Goal: Information Seeking & Learning: Find specific fact

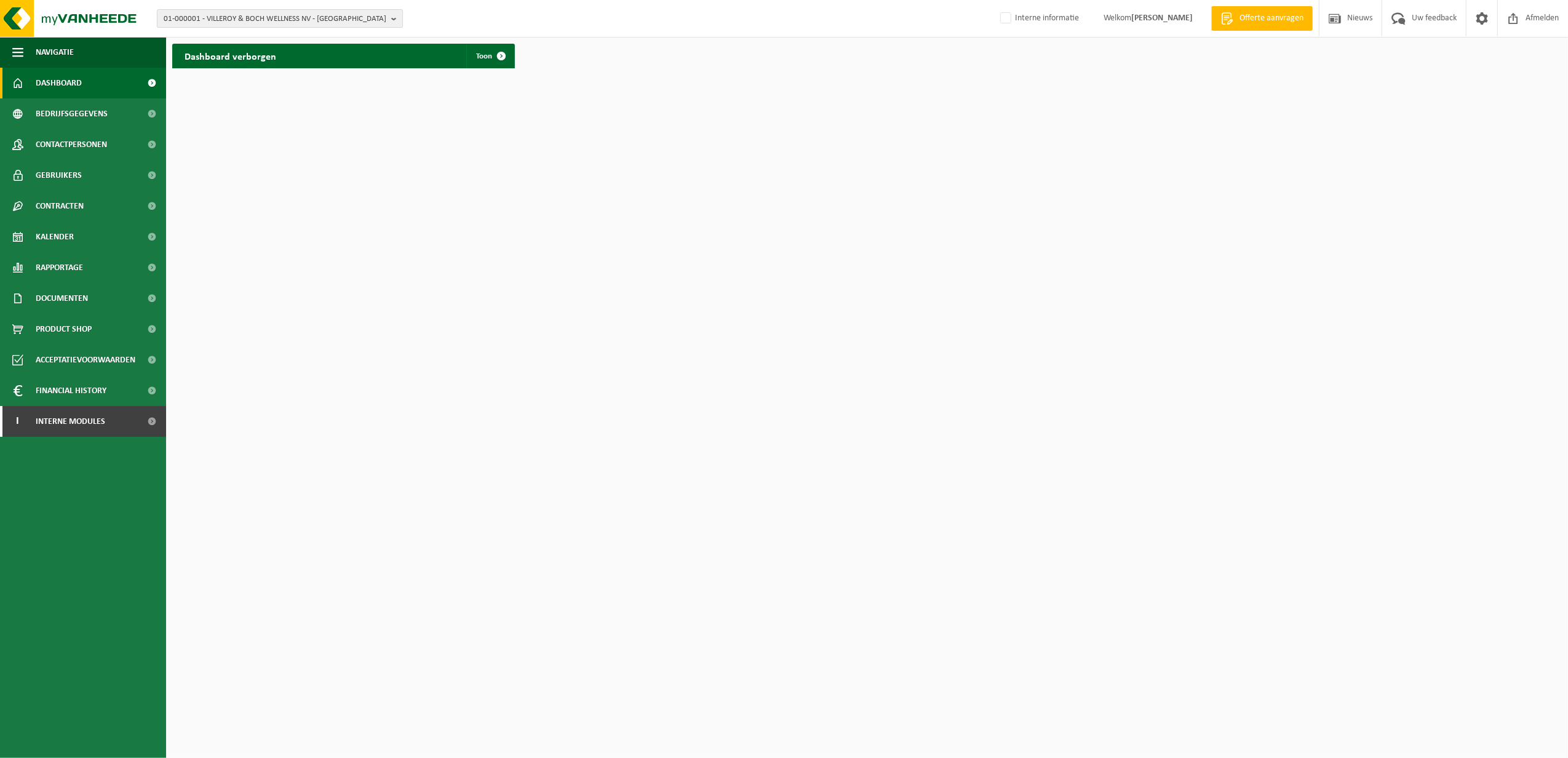
click at [245, 23] on span "01-000001 - VILLEROY & BOCH WELLNESS NV - ROESELARE" at bounding box center [275, 19] width 223 height 19
click at [223, 42] on input "text" at bounding box center [280, 38] width 240 height 15
paste input "10-972897"
type input "10-972897"
click at [220, 57] on strong "10-972897 - INDONOVA SPIJK B.V. (WELLMAN INT. LTD) - SPIJK" at bounding box center [266, 61] width 207 height 19
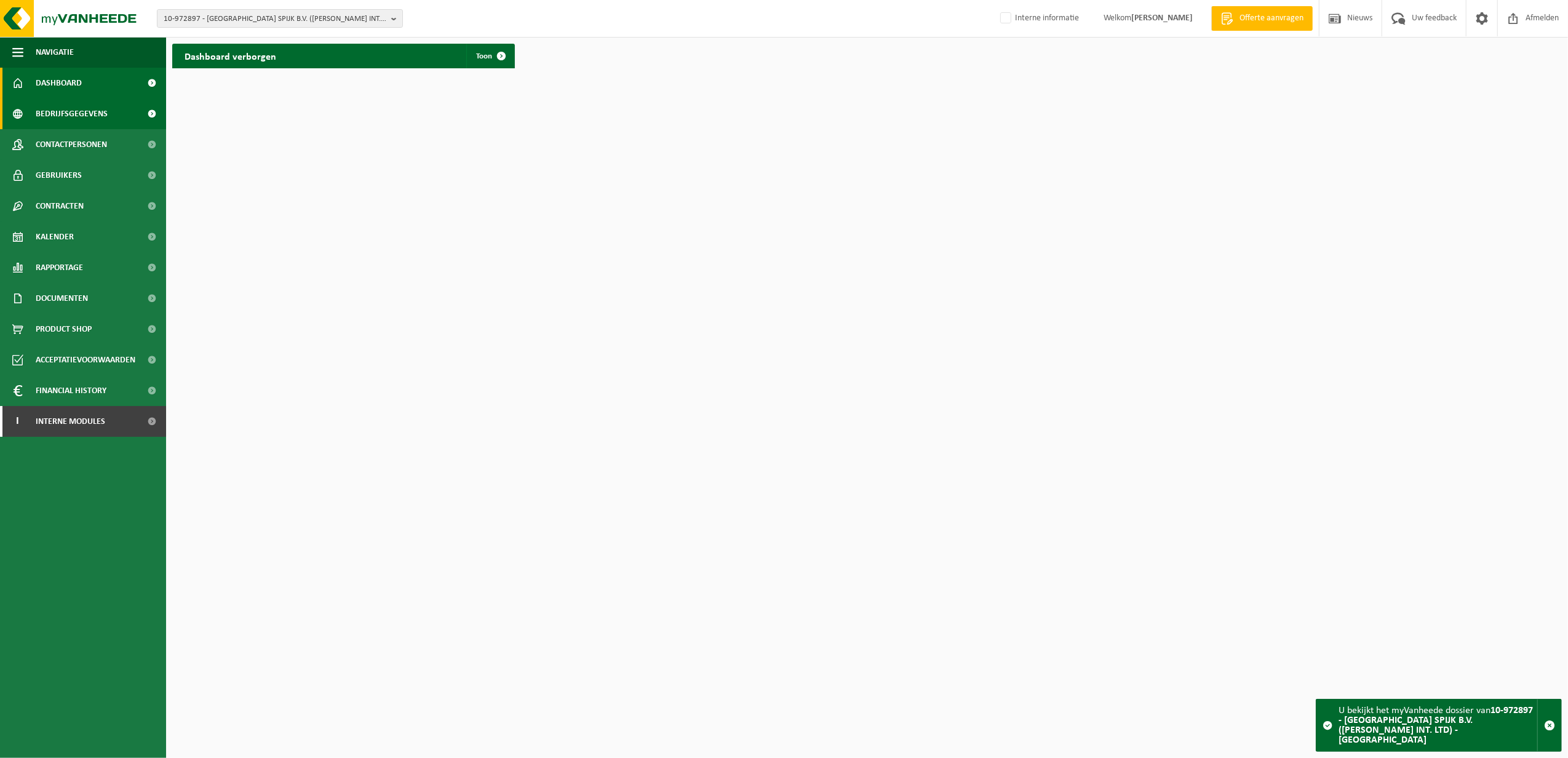
click at [81, 115] on span "Bedrijfsgegevens" at bounding box center [72, 114] width 72 height 31
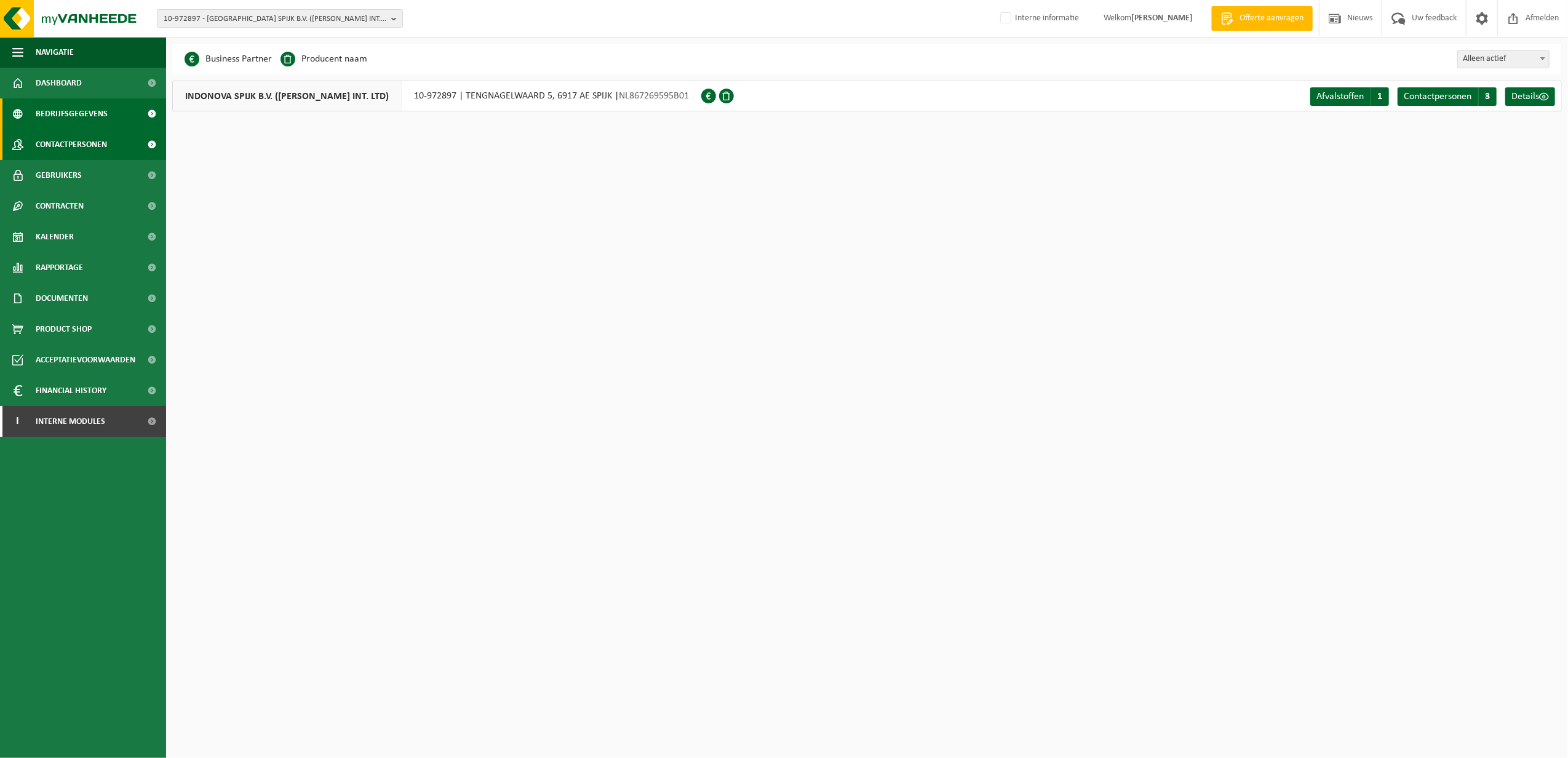
click at [80, 144] on span "Contactpersonen" at bounding box center [71, 145] width 72 height 31
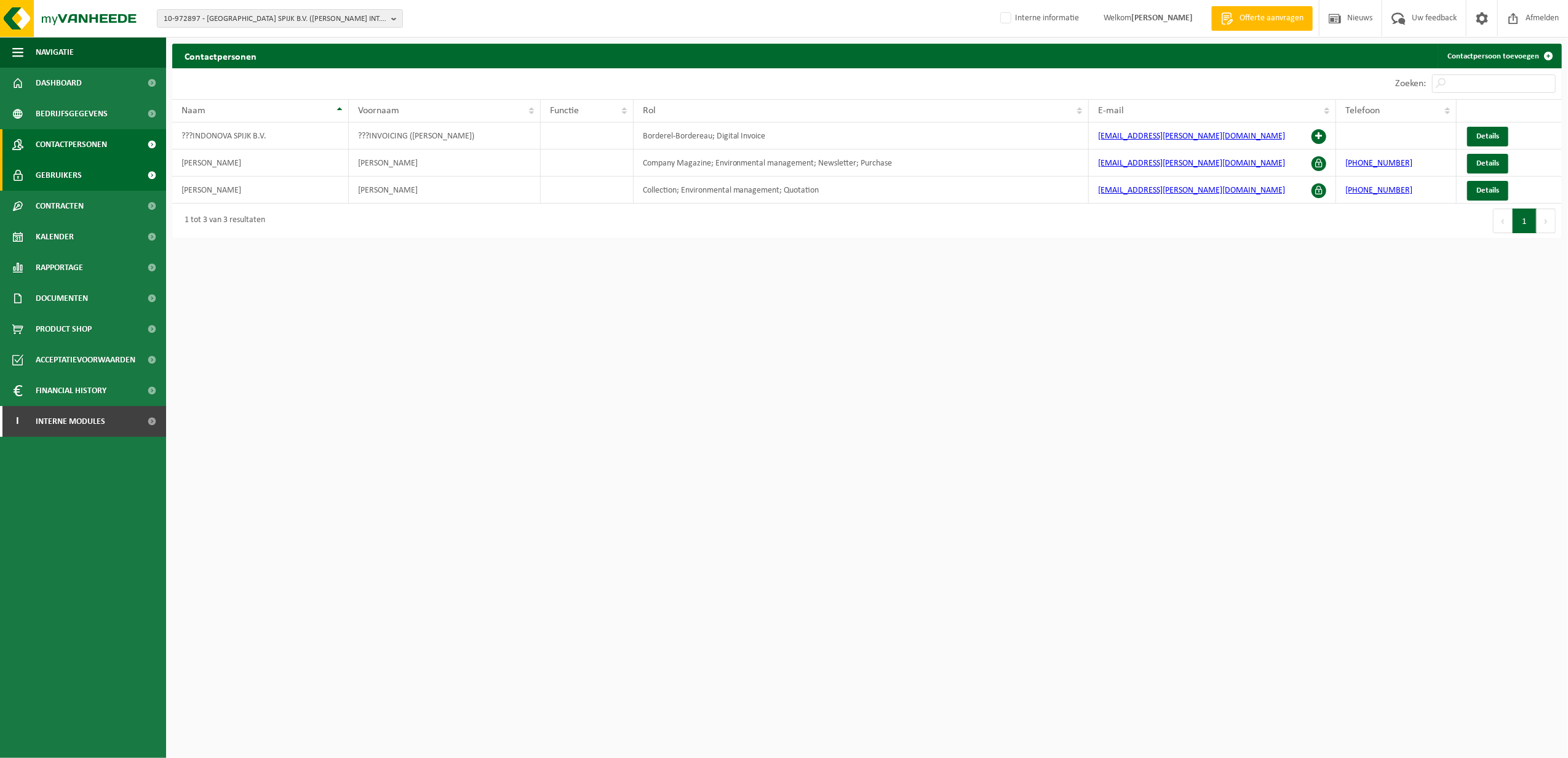
click at [68, 171] on span "Gebruikers" at bounding box center [58, 175] width 46 height 31
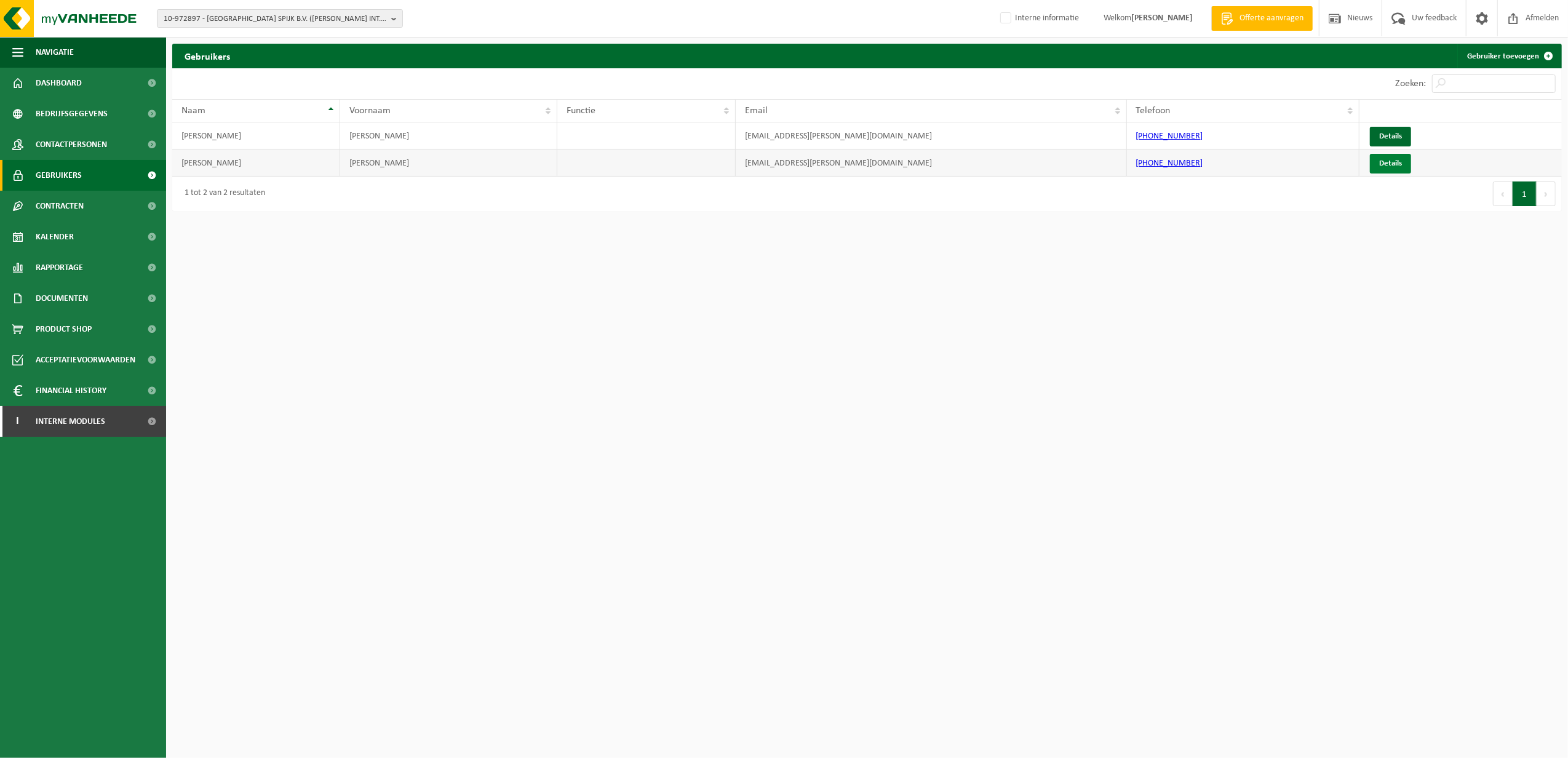
click at [1383, 161] on link "Details" at bounding box center [1391, 163] width 42 height 19
click at [1393, 137] on link "Details" at bounding box center [1391, 136] width 42 height 19
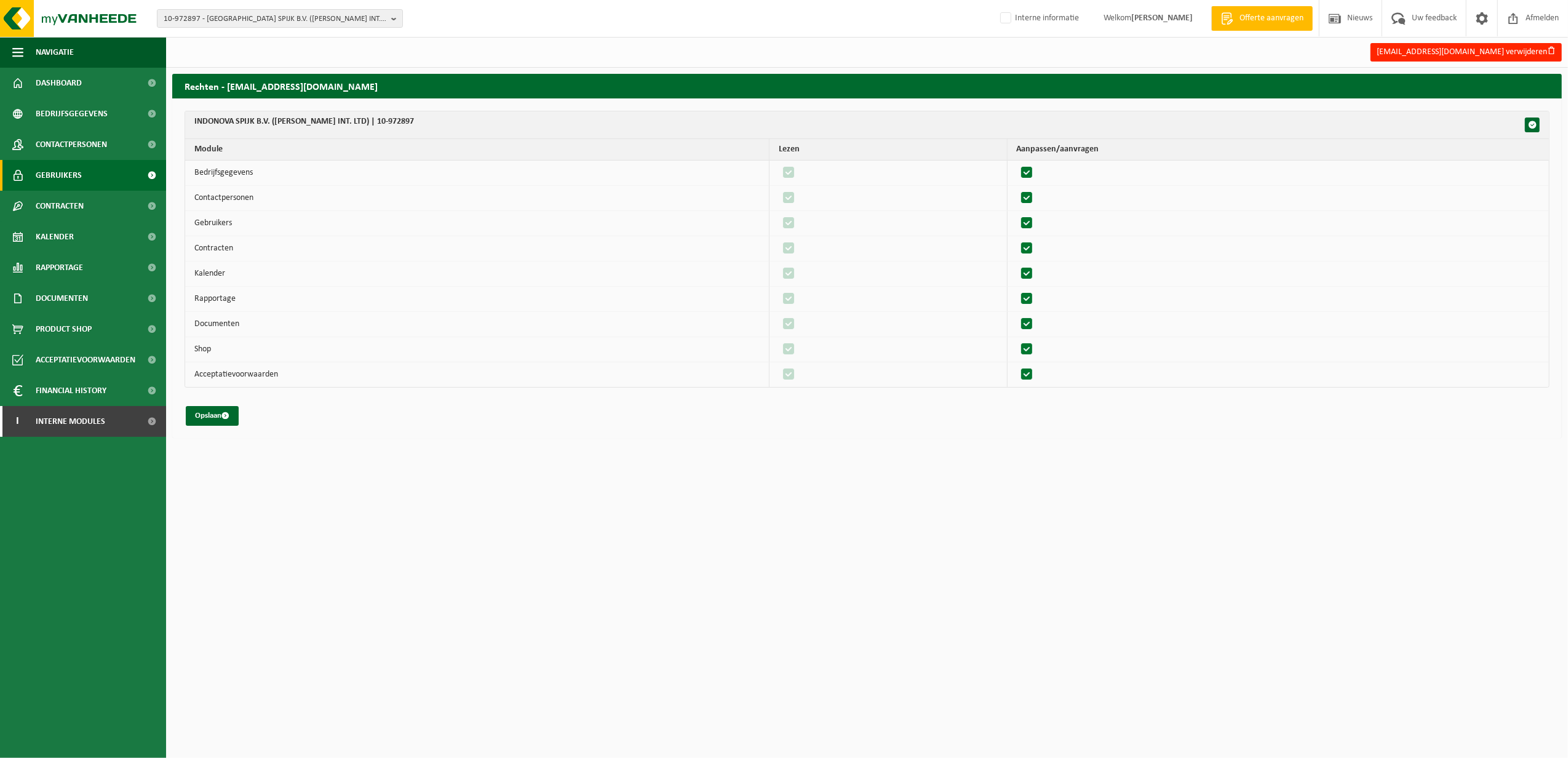
click at [60, 173] on span "Gebruikers" at bounding box center [58, 175] width 46 height 31
